Goal: Use online tool/utility: Utilize a website feature to perform a specific function

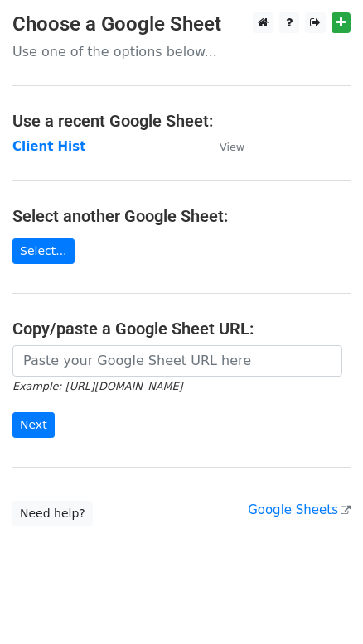
click at [41, 155] on td "Client Hist" at bounding box center [107, 146] width 190 height 19
click at [46, 147] on strong "Client Hist" at bounding box center [48, 146] width 73 height 15
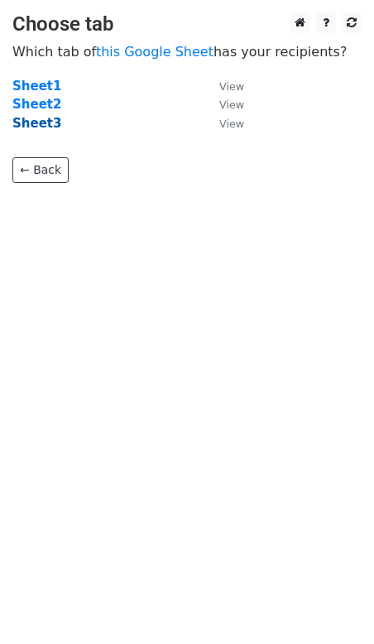
click at [39, 125] on strong "Sheet3" at bounding box center [36, 123] width 49 height 15
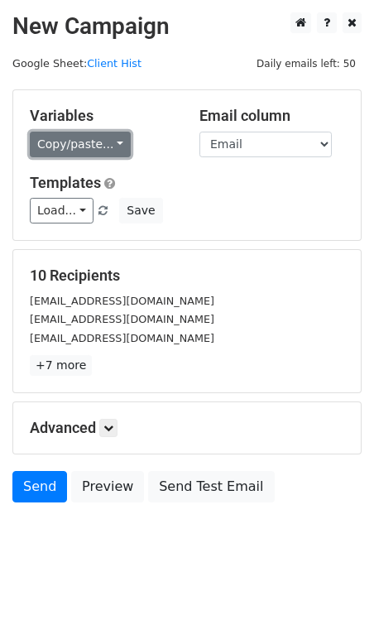
click at [83, 143] on link "Copy/paste..." at bounding box center [80, 145] width 101 height 26
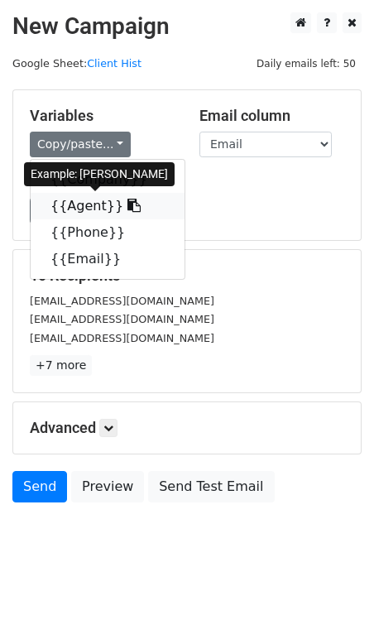
click at [60, 198] on link "{{Agent}}" at bounding box center [108, 206] width 154 height 26
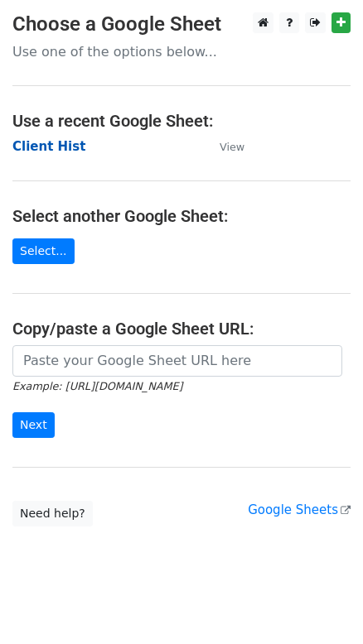
click at [64, 142] on strong "Client Hist" at bounding box center [48, 146] width 73 height 15
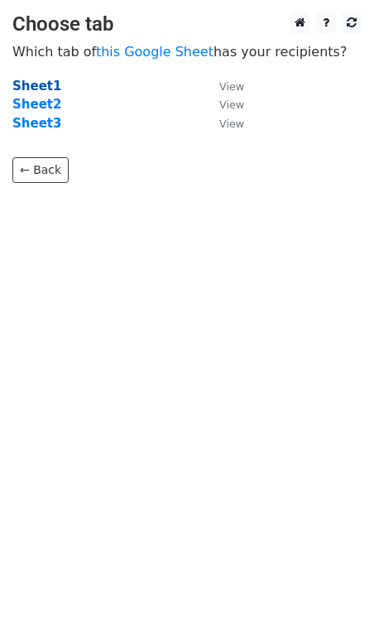
click at [37, 89] on strong "Sheet1" at bounding box center [36, 86] width 49 height 15
